Goal: Task Accomplishment & Management: Complete application form

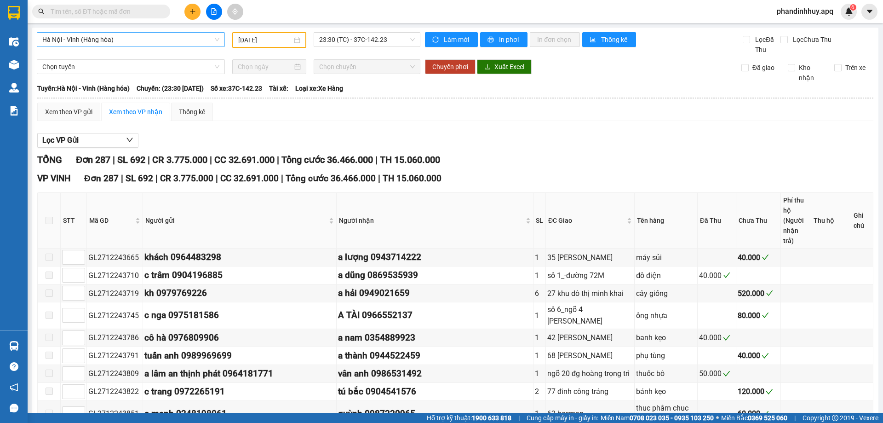
type input "[DATE]"
click at [407, 39] on span "23:30 (TC) - 37C-142.23" at bounding box center [367, 40] width 96 height 14
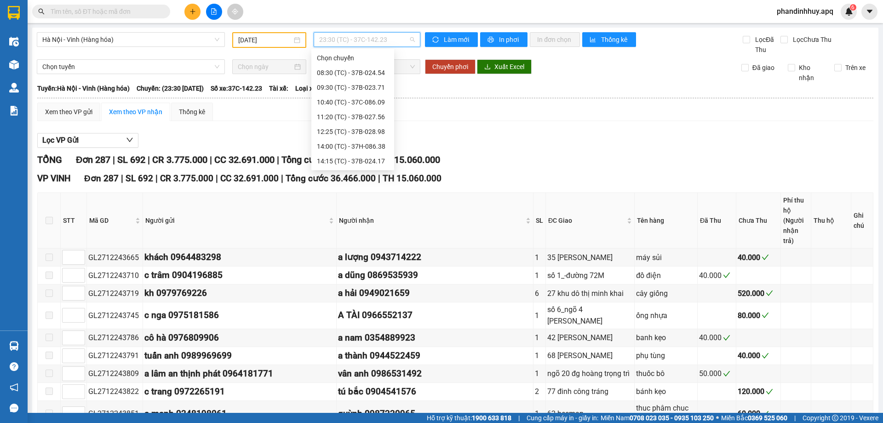
scroll to position [162, 0]
click at [158, 40] on span "Hà Nội - Vinh (Hàng hóa)" at bounding box center [130, 40] width 177 height 14
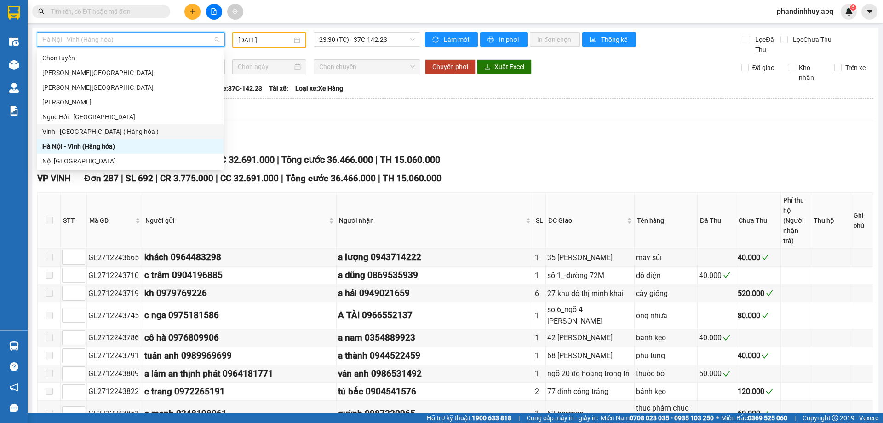
click at [92, 130] on div "Vinh - [GEOGRAPHIC_DATA] ( Hàng hóa )" at bounding box center [130, 131] width 176 height 10
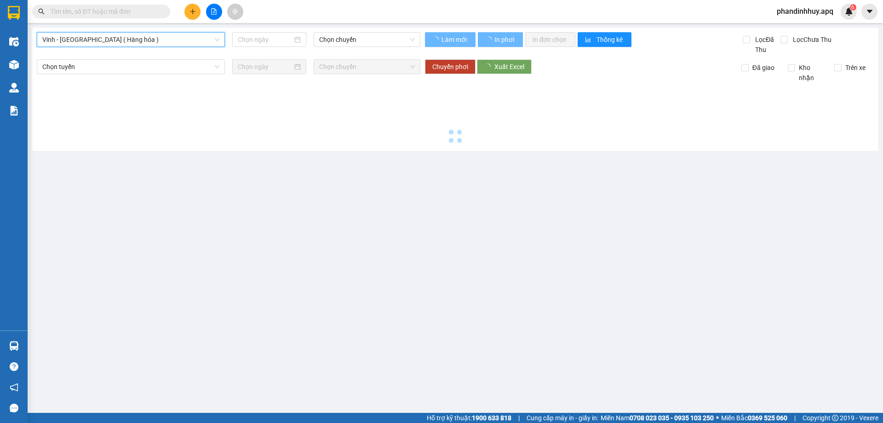
type input "[DATE]"
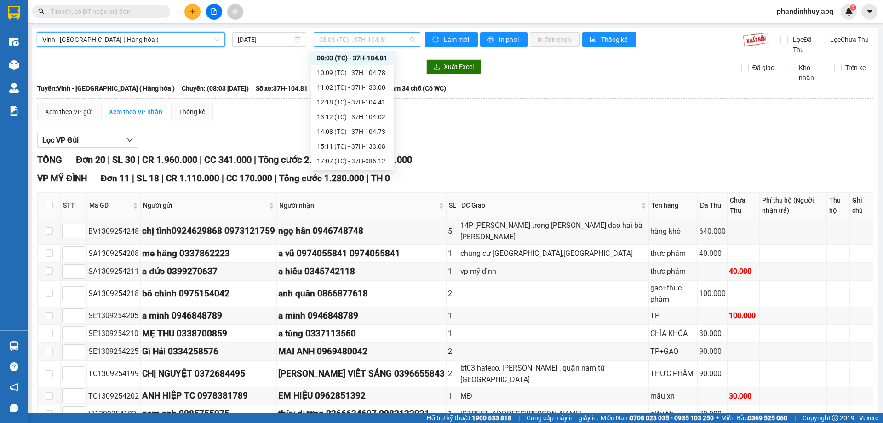
scroll to position [15, 0]
click at [406, 38] on span "08:03 (TC) - 37H-104.81" at bounding box center [367, 40] width 96 height 14
click at [336, 97] on div "12:18 (TC) - 37H-104.41" at bounding box center [353, 102] width 72 height 10
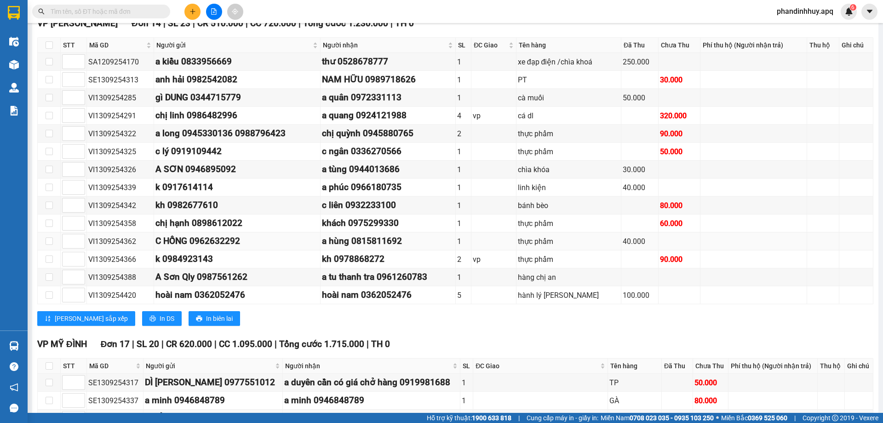
scroll to position [92, 0]
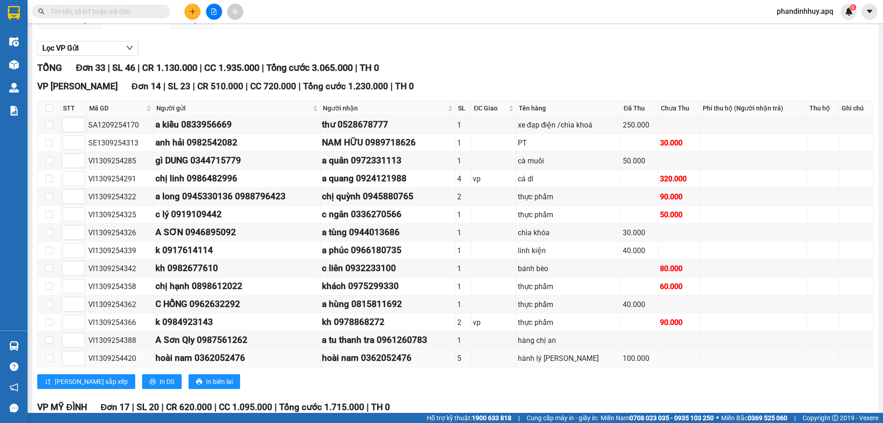
click at [250, 356] on div "hoài nam 0362052476" at bounding box center [236, 358] width 163 height 14
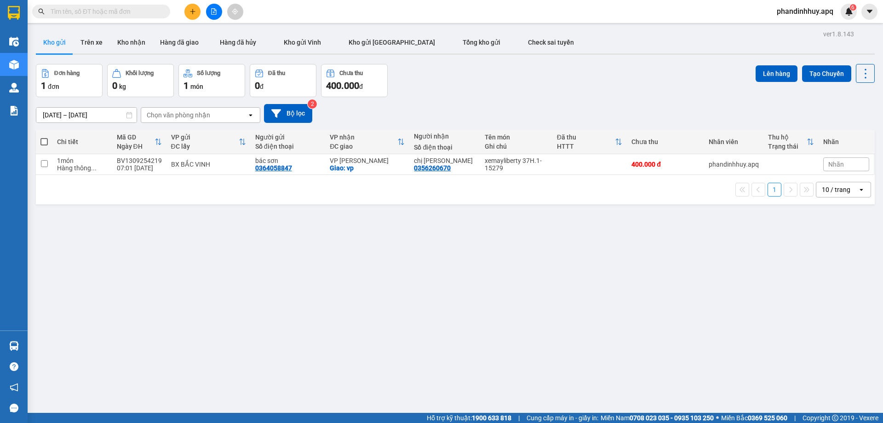
click at [78, 13] on input "text" at bounding box center [105, 11] width 109 height 10
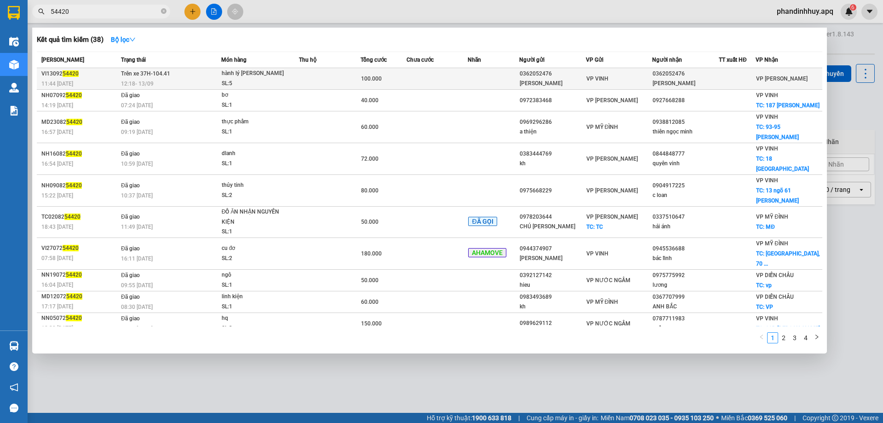
type input "54420"
click at [180, 76] on td "Trên xe 37H-104.41 12:18 [DATE]" at bounding box center [170, 79] width 103 height 22
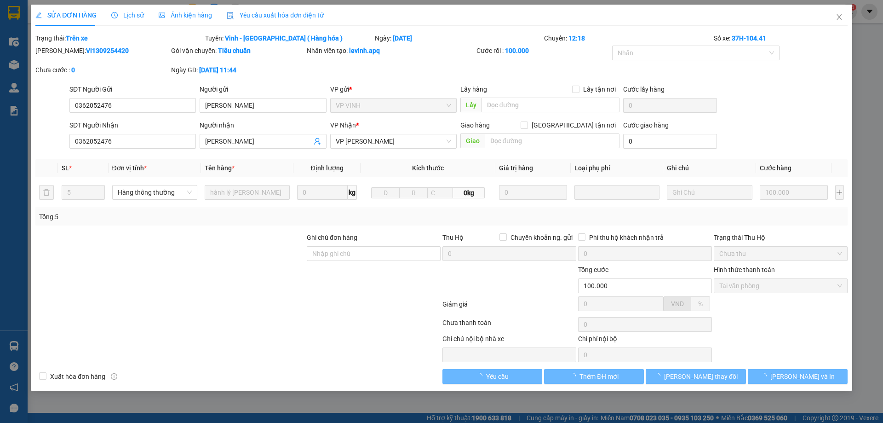
type input "0362052476"
type input "[PERSON_NAME]"
type input "0362052476"
type input "[PERSON_NAME]"
type input "100.000"
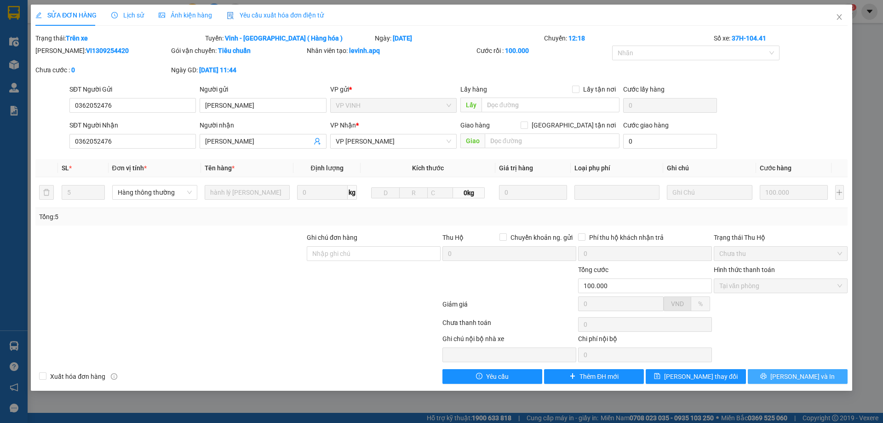
click at [800, 376] on span "[PERSON_NAME] và In" at bounding box center [802, 376] width 64 height 10
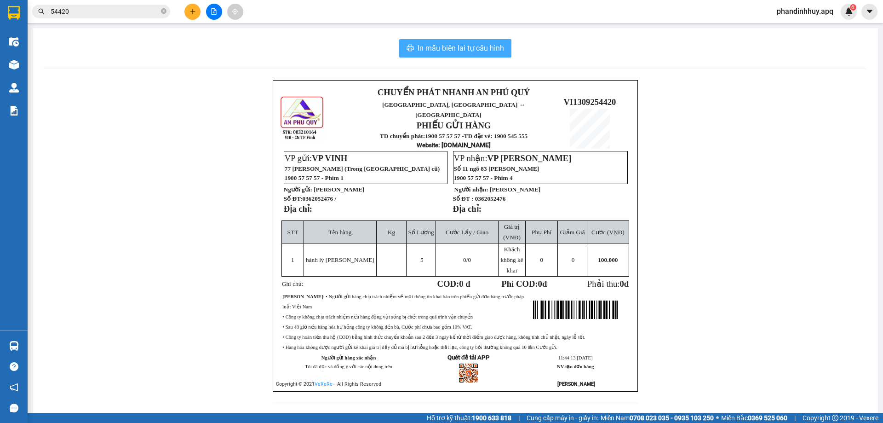
click at [444, 50] on span "In mẫu biên lai tự cấu hình" at bounding box center [460, 47] width 86 height 11
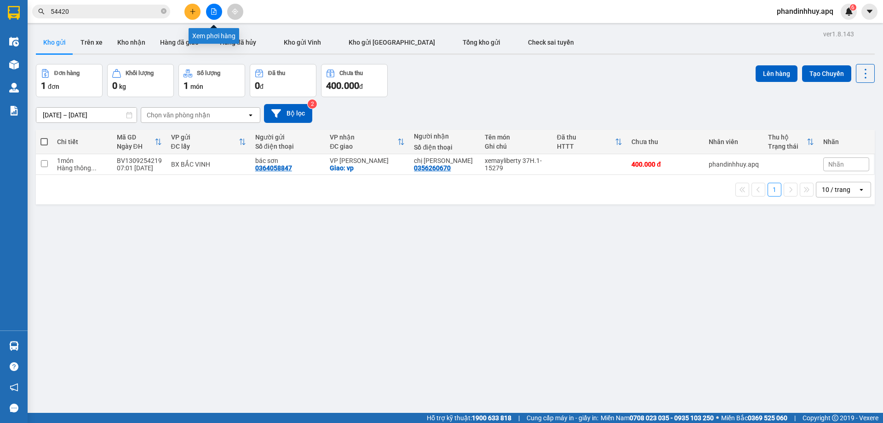
click at [217, 10] on icon "file-add" at bounding box center [214, 11] width 6 height 6
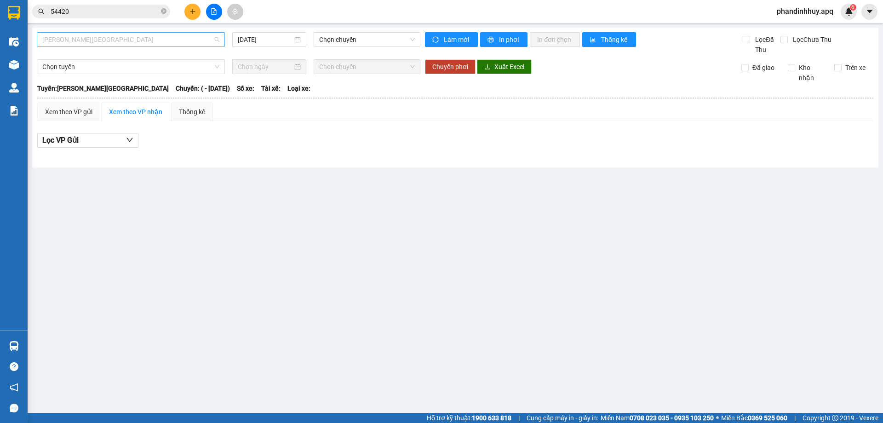
click at [155, 35] on span "[PERSON_NAME][GEOGRAPHIC_DATA]" at bounding box center [130, 40] width 177 height 14
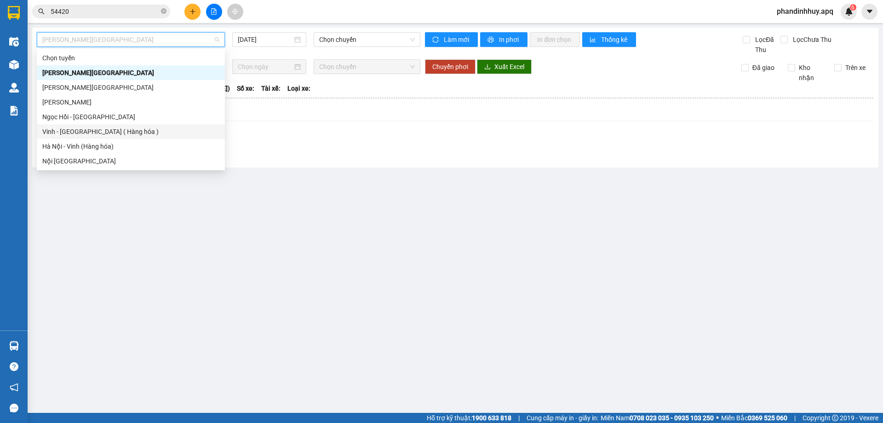
click at [119, 128] on div "Vinh - [GEOGRAPHIC_DATA] ( Hàng hóa )" at bounding box center [130, 131] width 177 height 10
type input "[DATE]"
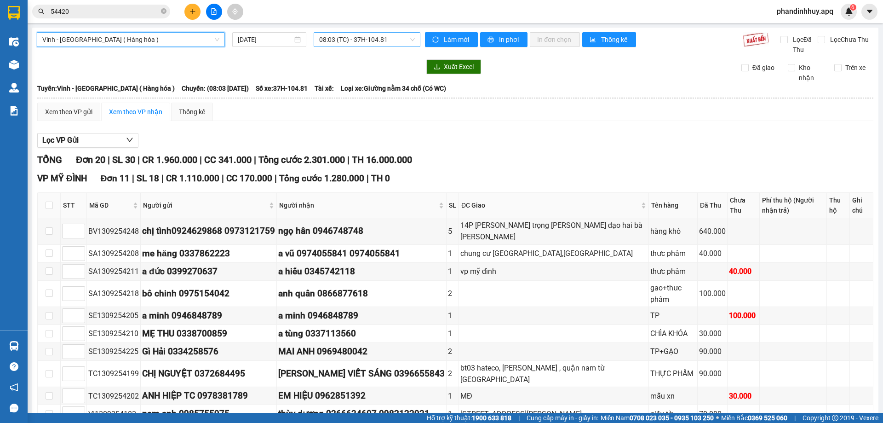
click at [410, 39] on span "08:03 (TC) - 37H-104.81" at bounding box center [367, 40] width 96 height 14
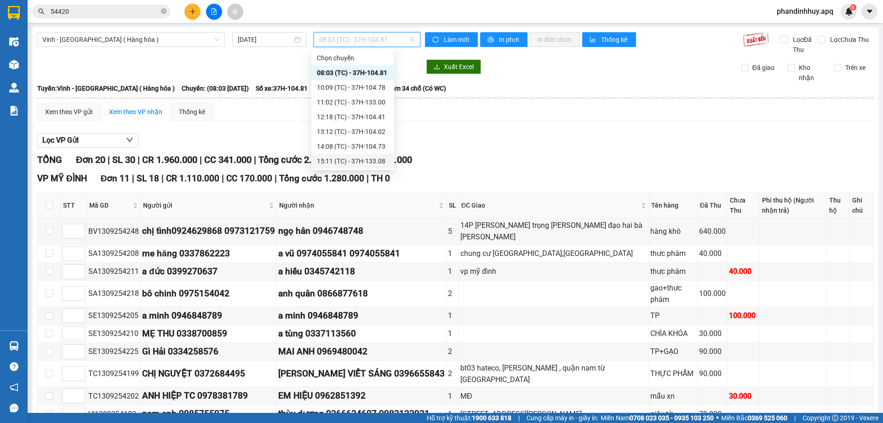
scroll to position [15, 0]
